Goal: Information Seeking & Learning: Learn about a topic

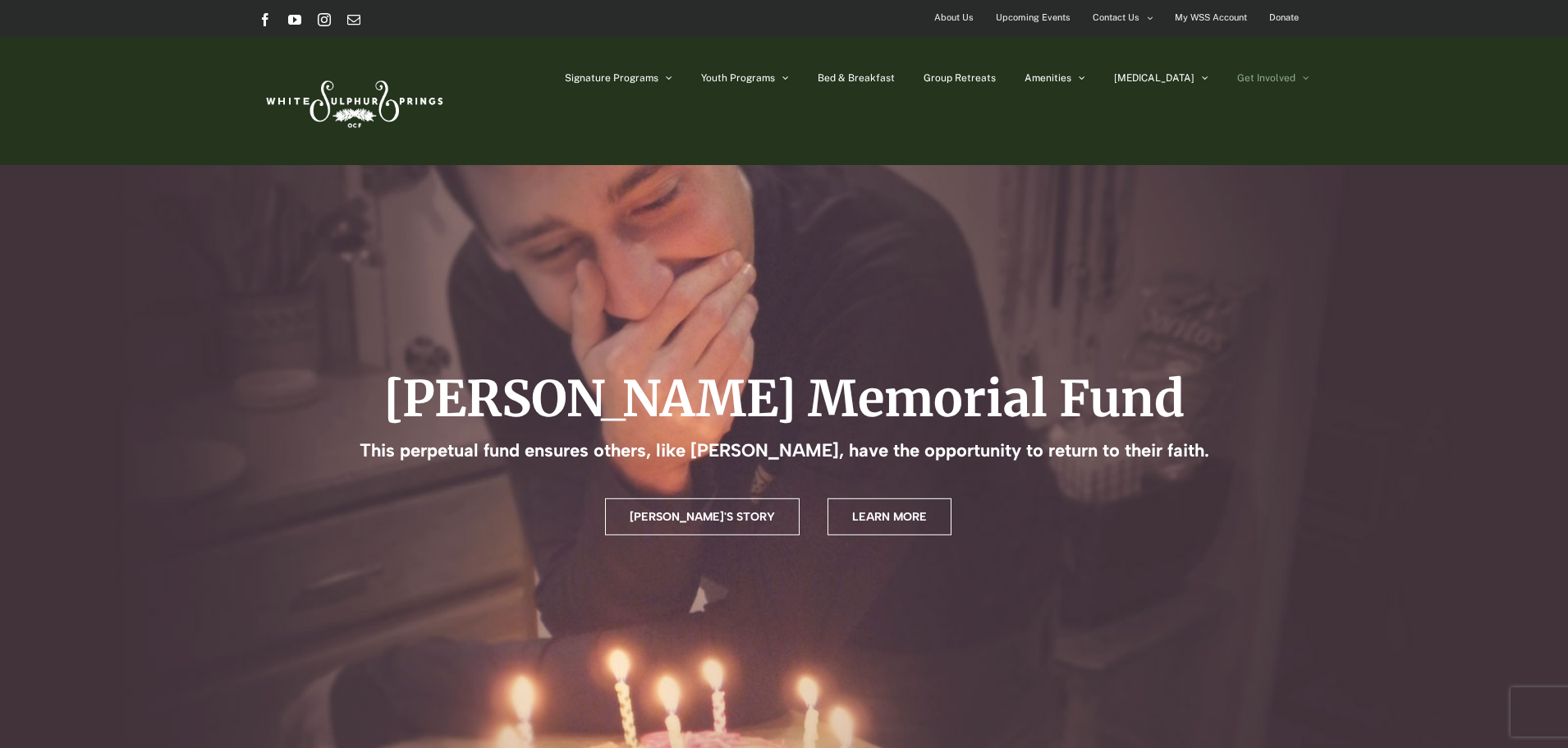
click at [951, 14] on span "About Us" at bounding box center [955, 17] width 40 height 24
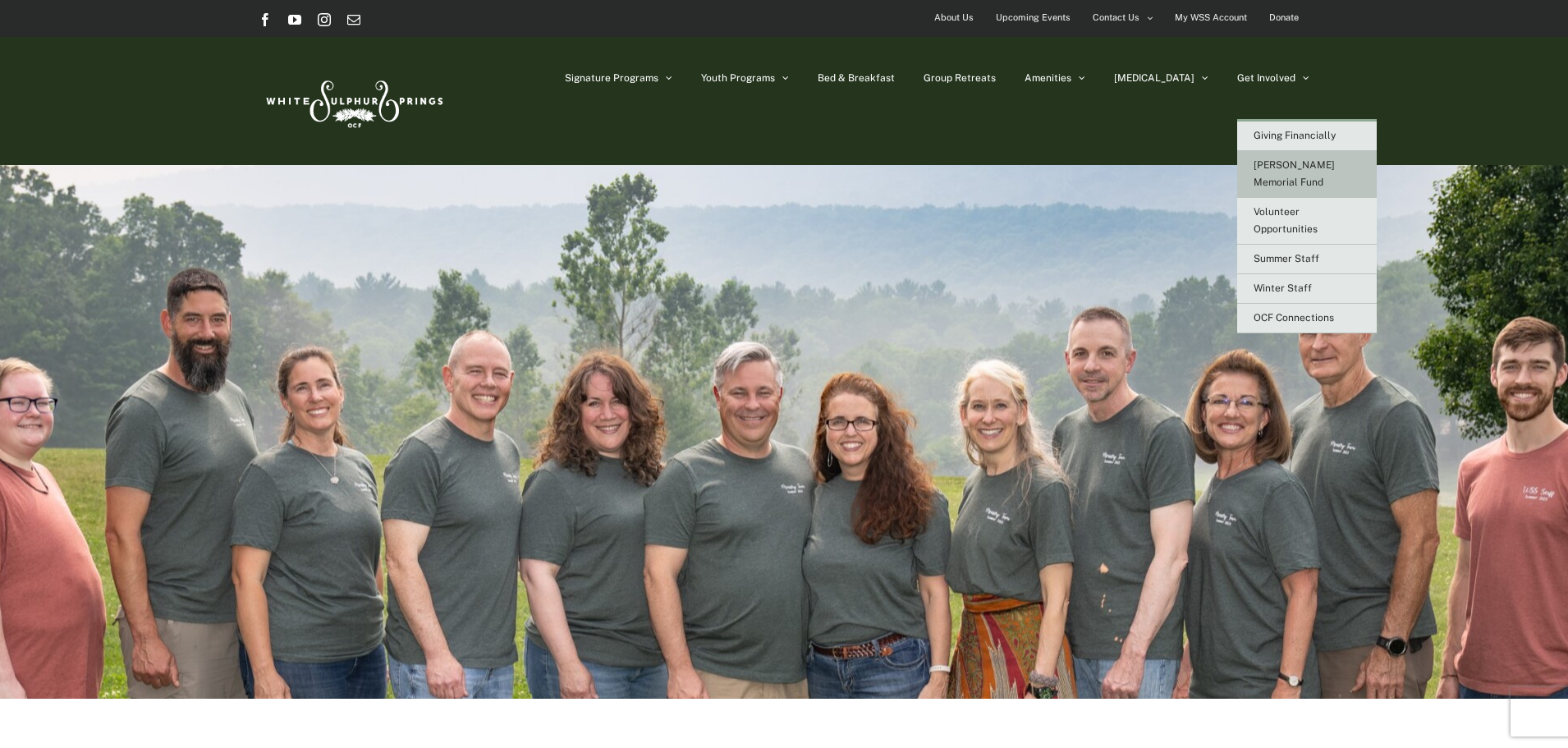
click at [1298, 166] on span "[PERSON_NAME] Memorial Fund" at bounding box center [1294, 173] width 81 height 29
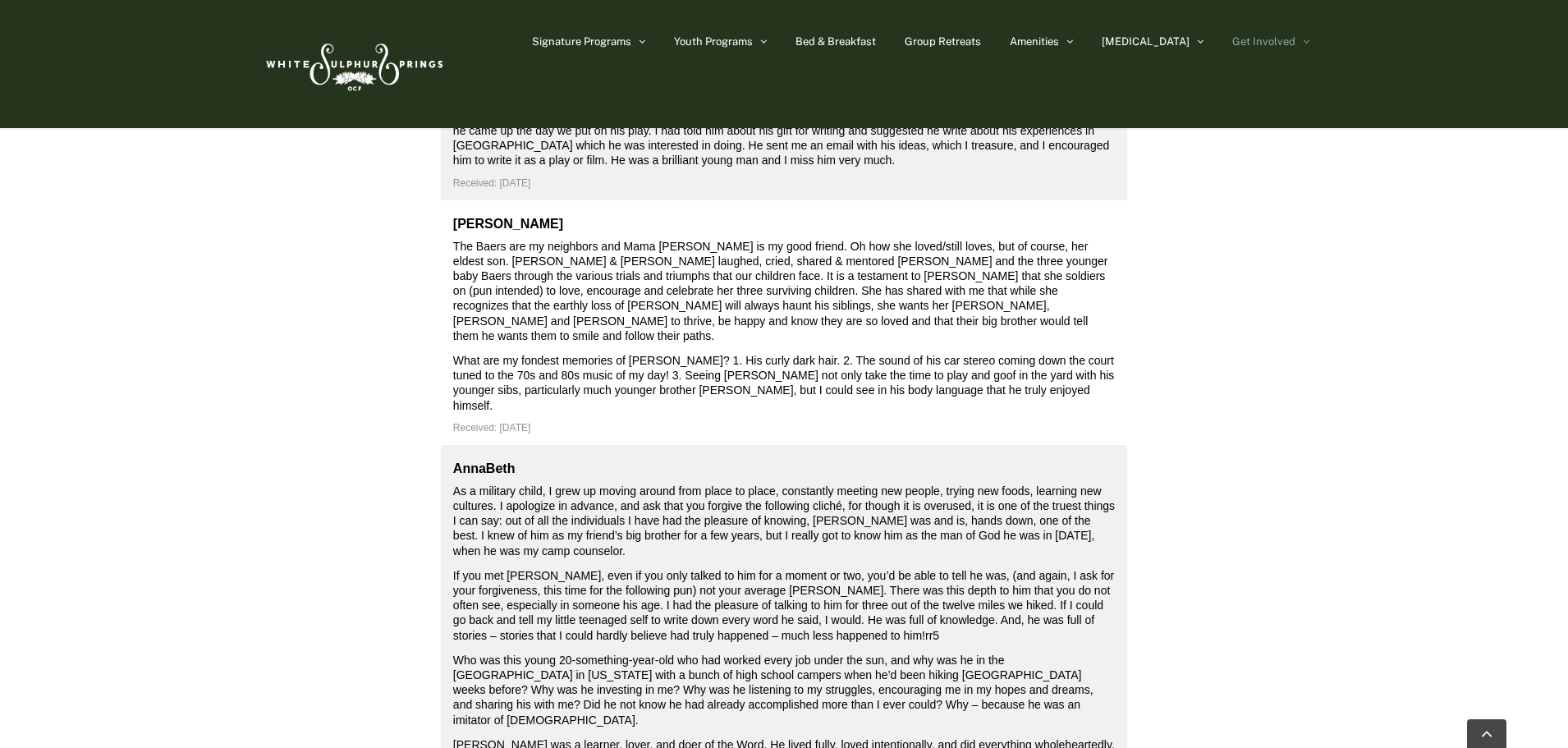
scroll to position [6161, 0]
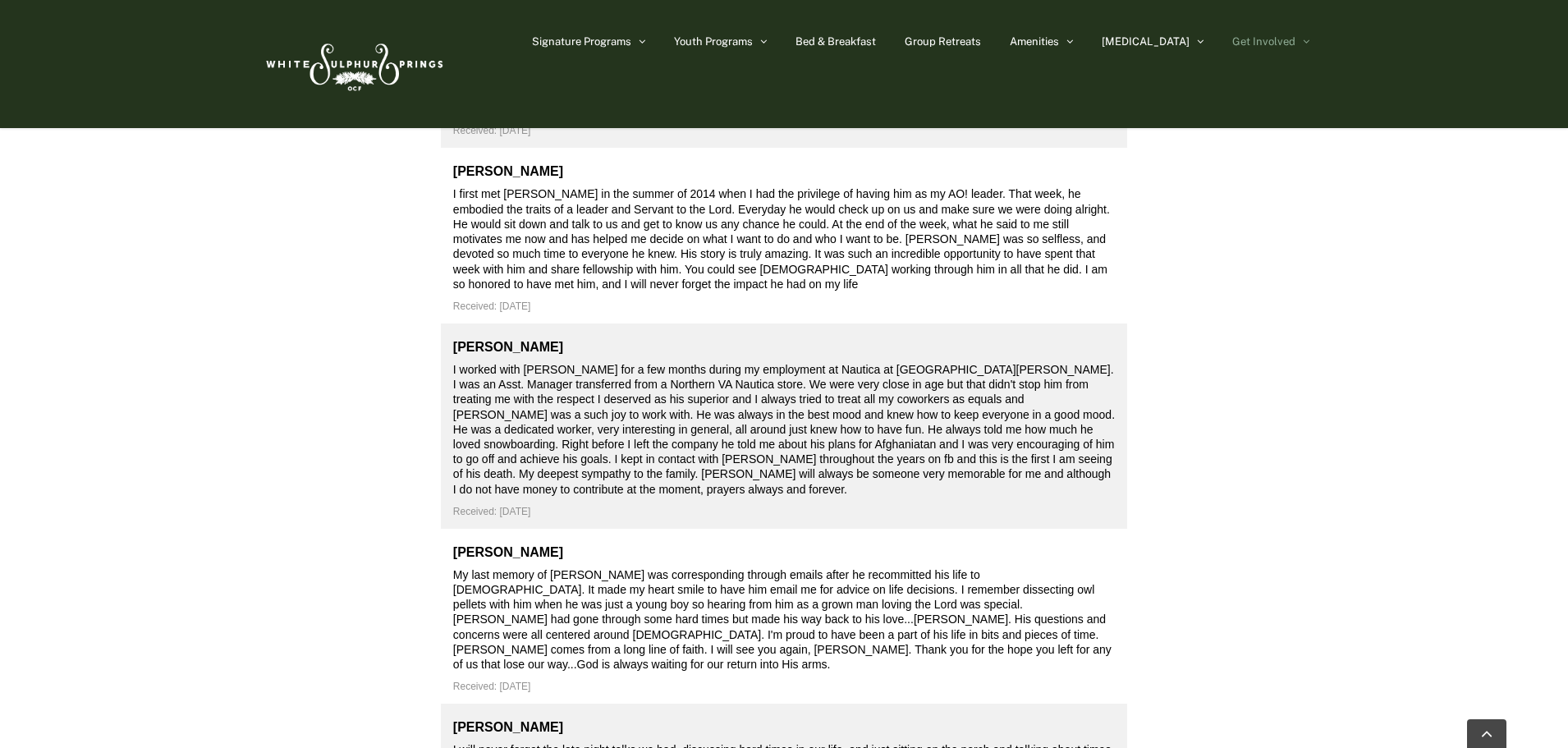
scroll to position [8216, 0]
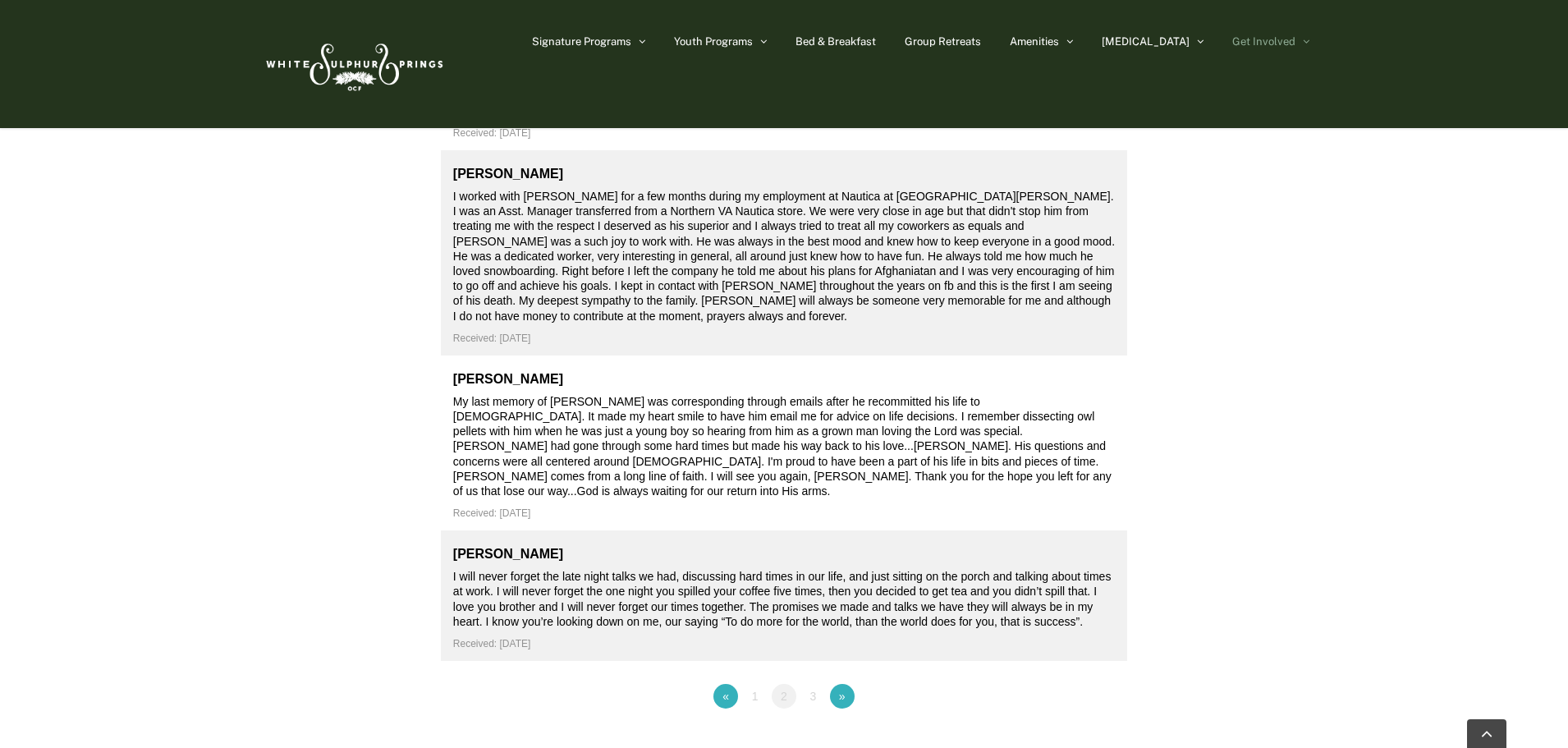
click at [813, 684] on link "3" at bounding box center [813, 697] width 25 height 25
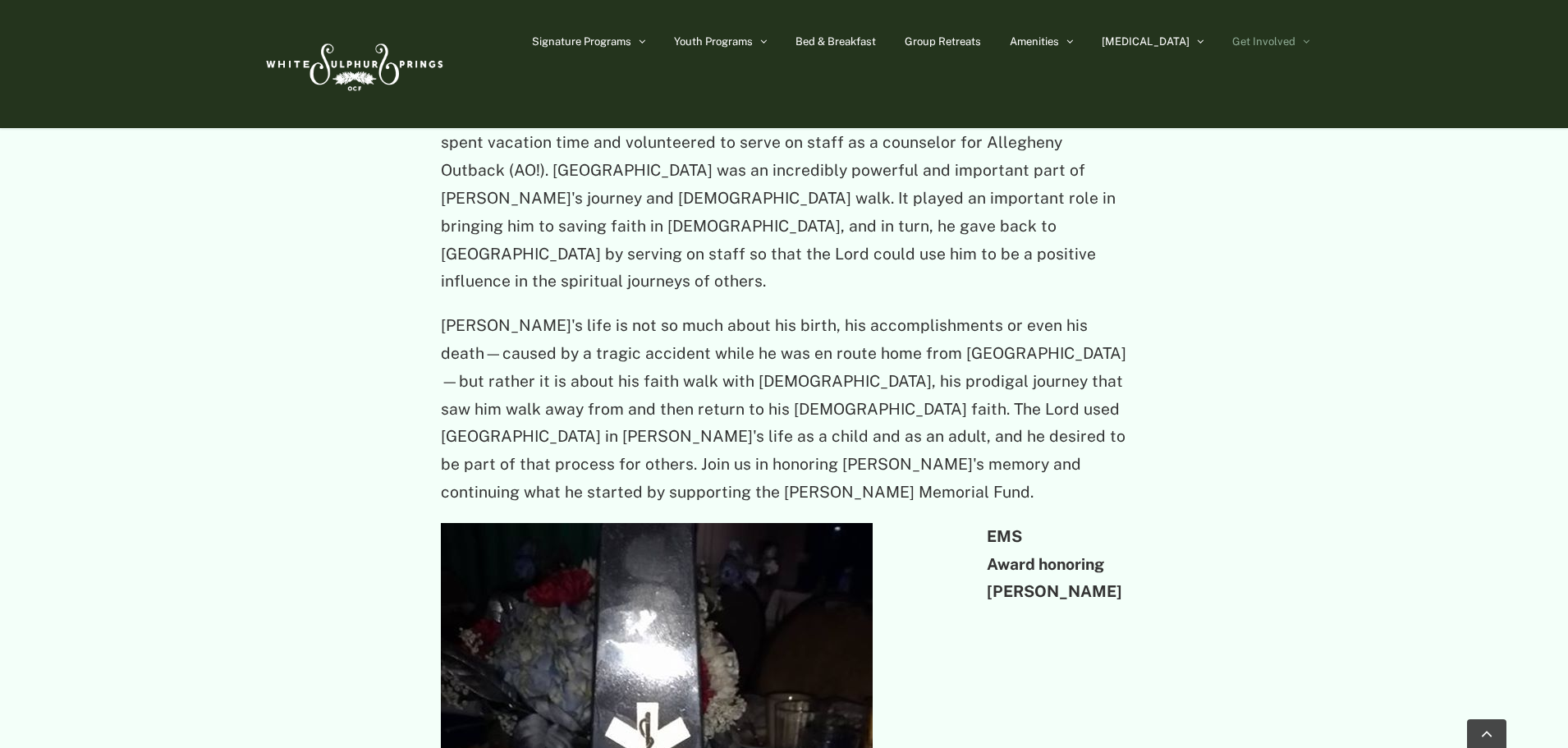
scroll to position [3204, 0]
